Goal: Information Seeking & Learning: Learn about a topic

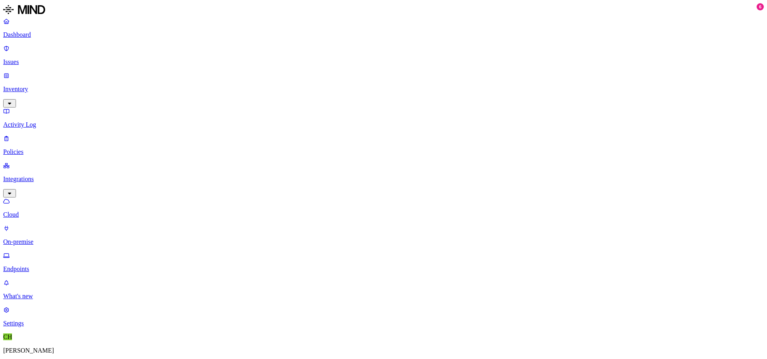
click at [42, 121] on p "Activity Log" at bounding box center [383, 124] width 760 height 7
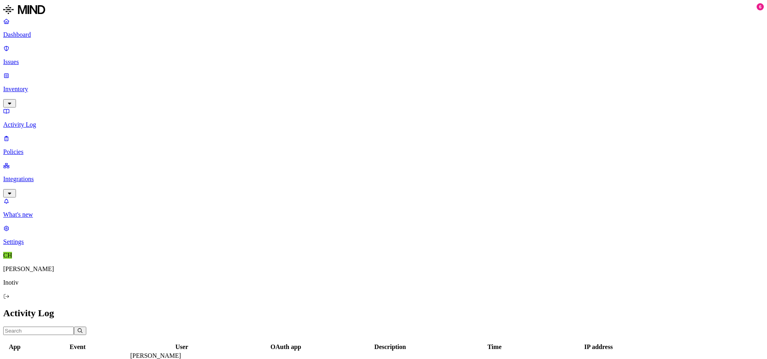
click at [43, 33] on p "Dashboard" at bounding box center [383, 34] width 760 height 7
click at [56, 58] on p "Issues" at bounding box center [383, 61] width 760 height 7
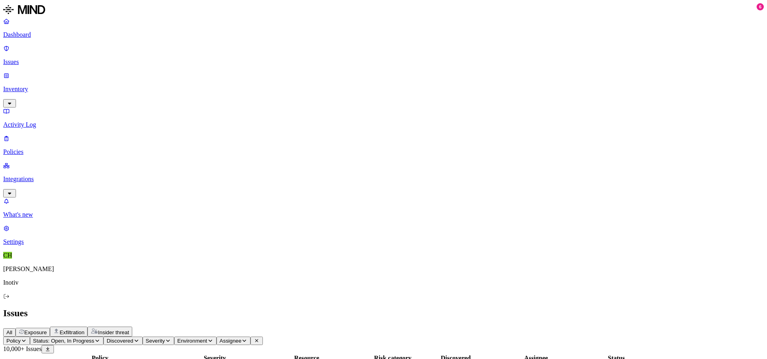
click at [84, 329] on span "Exfiltration" at bounding box center [72, 332] width 25 height 6
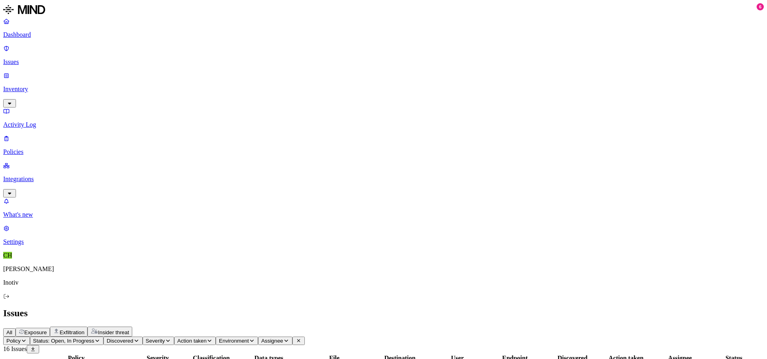
drag, startPoint x: 680, startPoint y: 65, endPoint x: 693, endPoint y: 64, distance: 12.8
click at [613, 358] on div at bounding box center [585, 361] width 56 height 0
